Goal: Check status: Check status

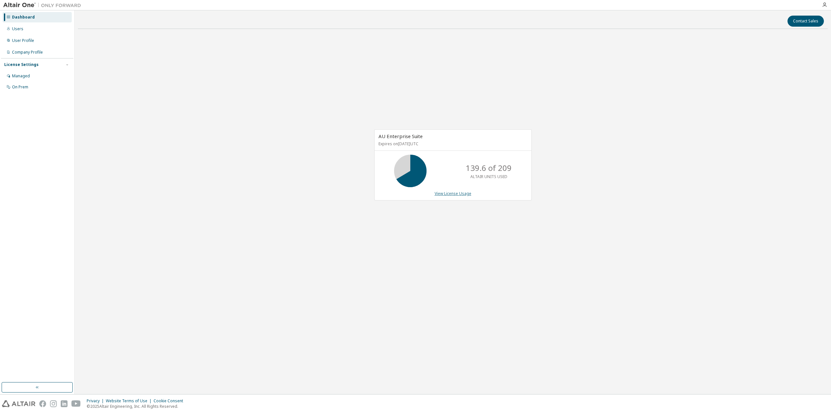
click at [463, 193] on link "View License Usage" at bounding box center [453, 194] width 37 height 6
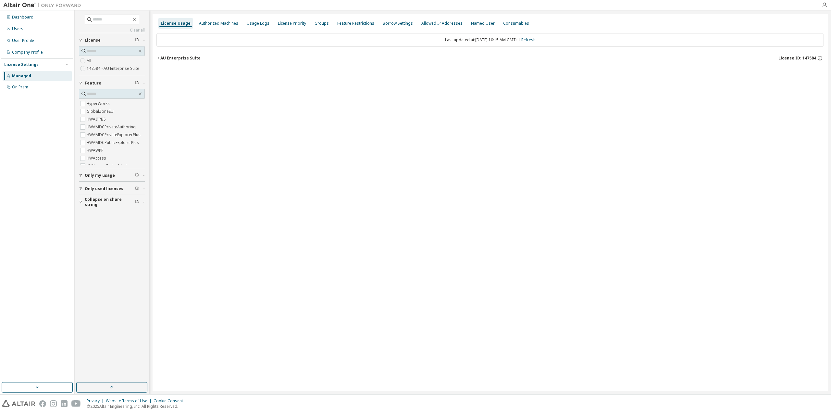
click at [103, 174] on span "Only my usage" at bounding box center [100, 175] width 30 height 5
click at [97, 204] on button "Only used licenses" at bounding box center [112, 207] width 66 height 14
click at [93, 217] on label "Yes" at bounding box center [91, 217] width 8 height 8
click at [104, 239] on span "Collapse on share string" at bounding box center [110, 239] width 50 height 10
click at [93, 191] on span "Collapse on share string" at bounding box center [110, 191] width 50 height 10
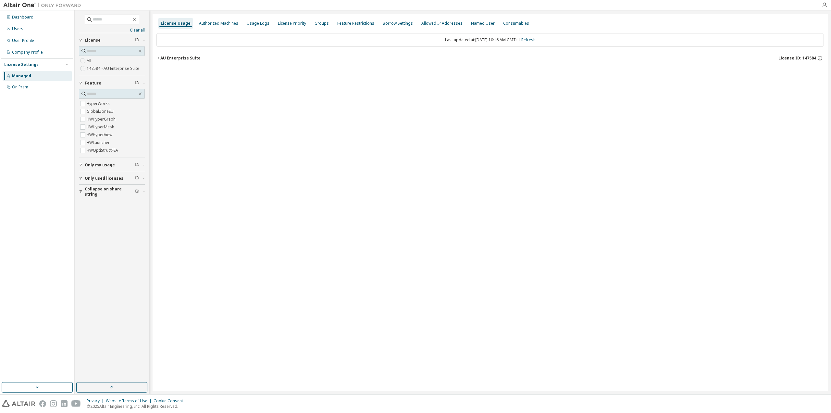
click at [185, 56] on div "AU Enterprise Suite" at bounding box center [180, 58] width 40 height 5
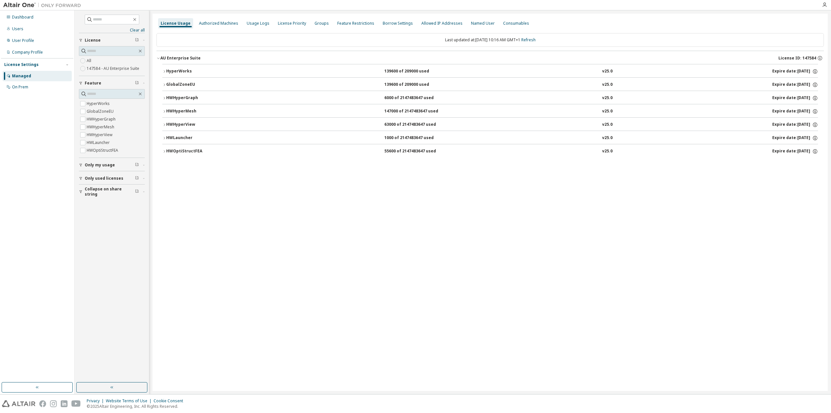
click at [183, 72] on div "HyperWorks" at bounding box center [195, 71] width 58 height 6
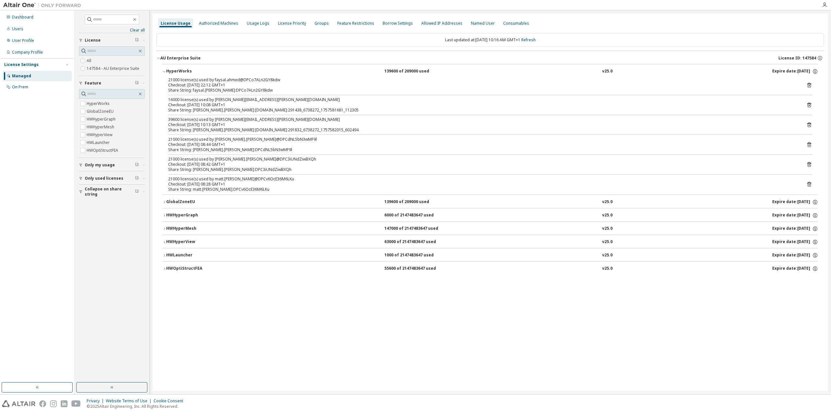
click at [174, 266] on div "HWOptiStructFEA" at bounding box center [195, 269] width 58 height 6
